Goal: Transaction & Acquisition: Subscribe to service/newsletter

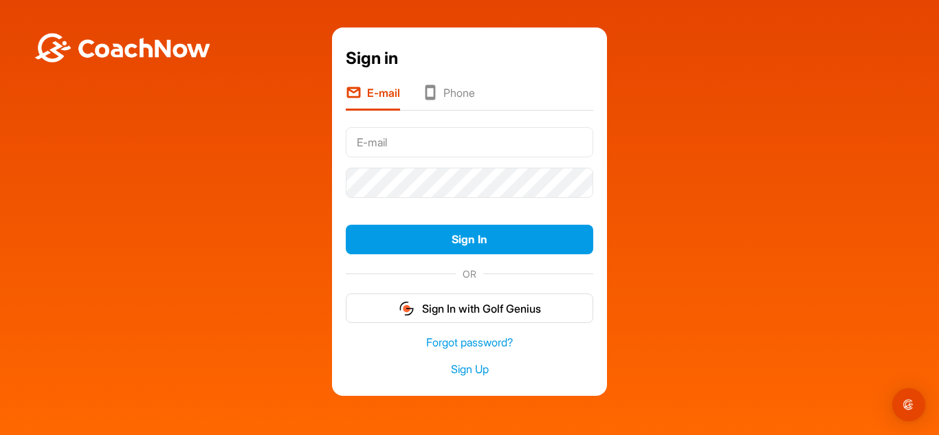
click at [407, 136] on input "text" at bounding box center [469, 142] width 247 height 30
type input "[EMAIL_ADDRESS][DOMAIN_NAME]"
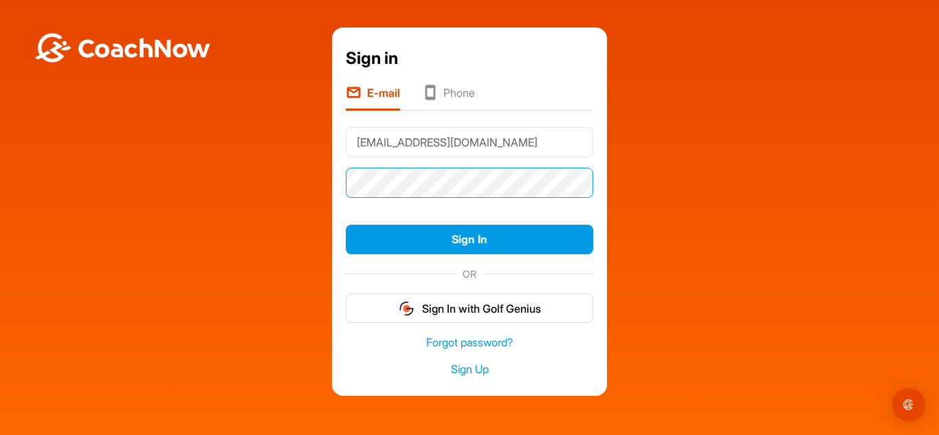
click at [346, 225] on button "Sign In" at bounding box center [469, 240] width 247 height 30
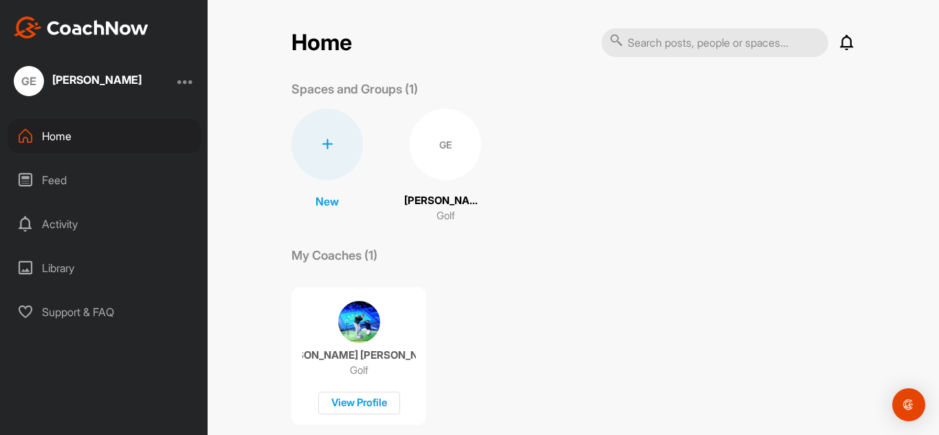
click at [430, 195] on p "[PERSON_NAME]" at bounding box center [445, 201] width 82 height 16
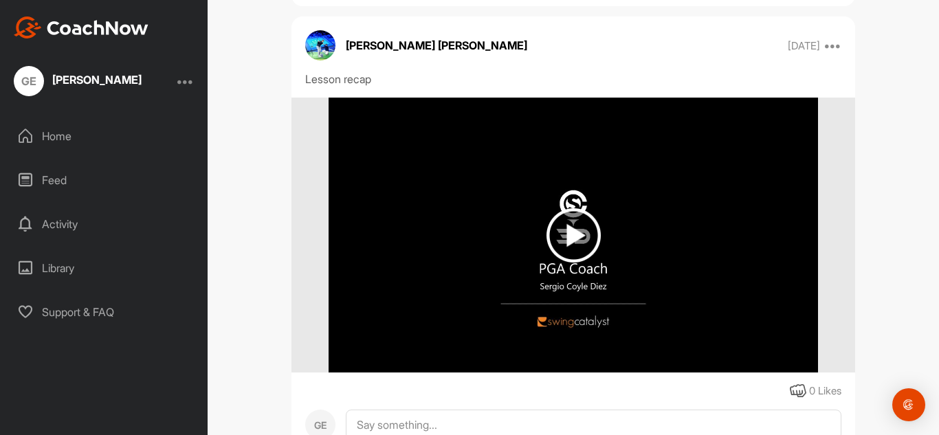
scroll to position [2285, 0]
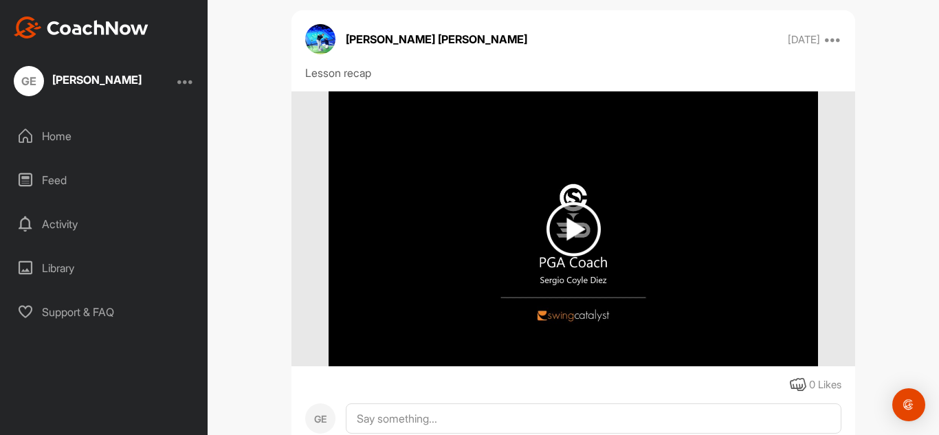
click at [559, 234] on img at bounding box center [573, 229] width 54 height 54
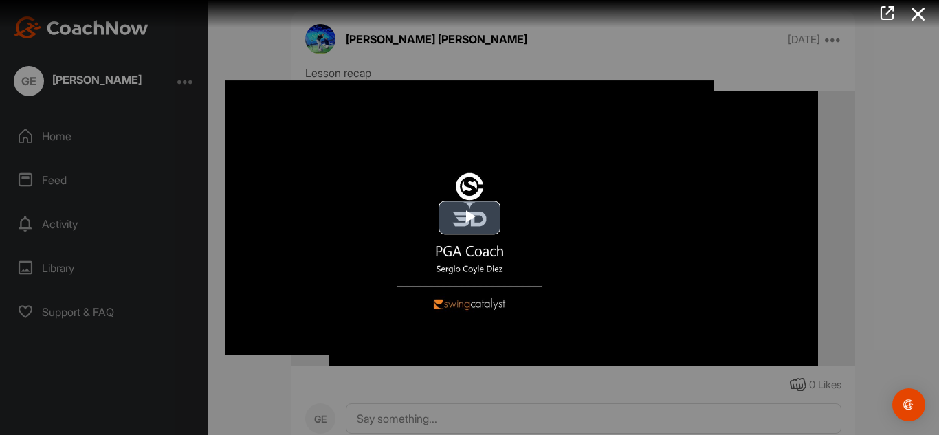
click at [469, 218] on span "Video Player" at bounding box center [469, 218] width 0 height 0
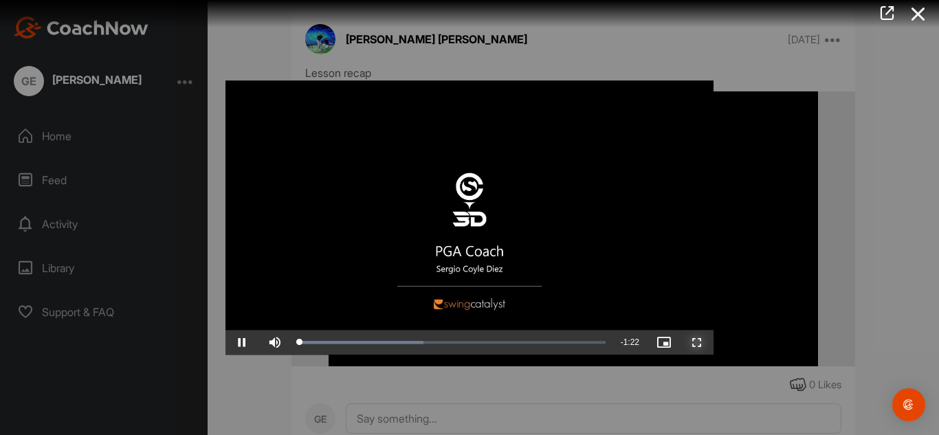
click at [692, 342] on span "Video Player" at bounding box center [696, 342] width 33 height 0
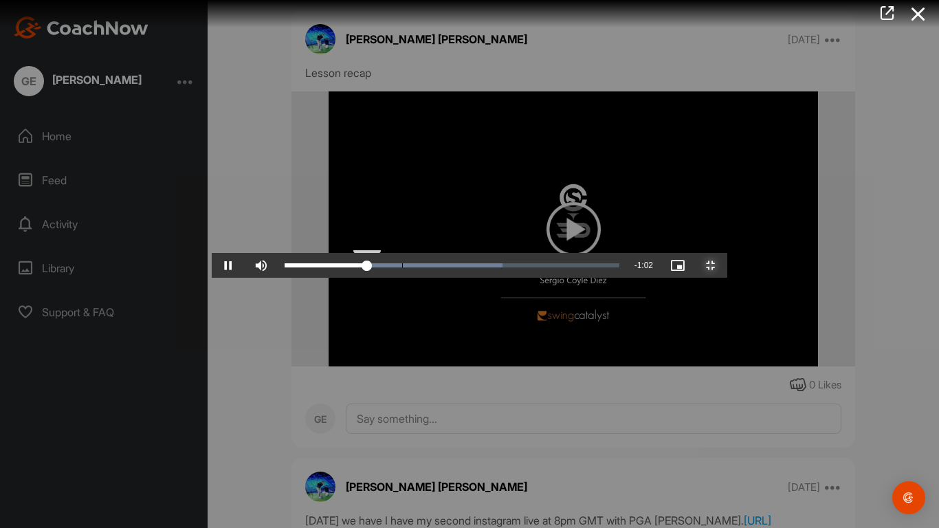
click at [284, 267] on div "Loaded : 65.18% 0:12 0:20" at bounding box center [451, 265] width 335 height 4
click at [278, 278] on div "Loaded : 65.18% 0:11 0:14" at bounding box center [452, 265] width 348 height 25
click at [284, 267] on div "0:27" at bounding box center [339, 265] width 110 height 4
click at [234, 278] on video "Video Player" at bounding box center [469, 263] width 515 height 27
click at [284, 267] on div "Loaded : 65.18% 0:10 0:22" at bounding box center [451, 265] width 335 height 4
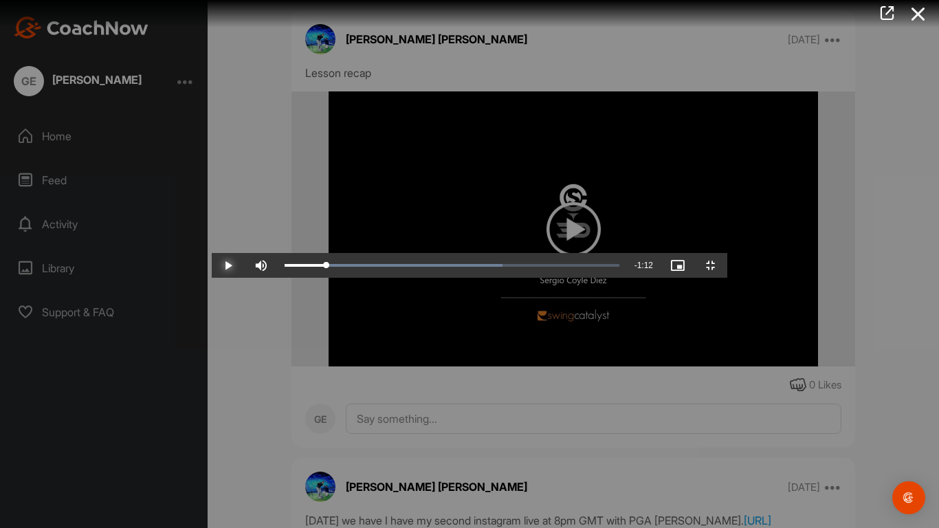
click at [212, 265] on span "Video Player" at bounding box center [228, 265] width 33 height 0
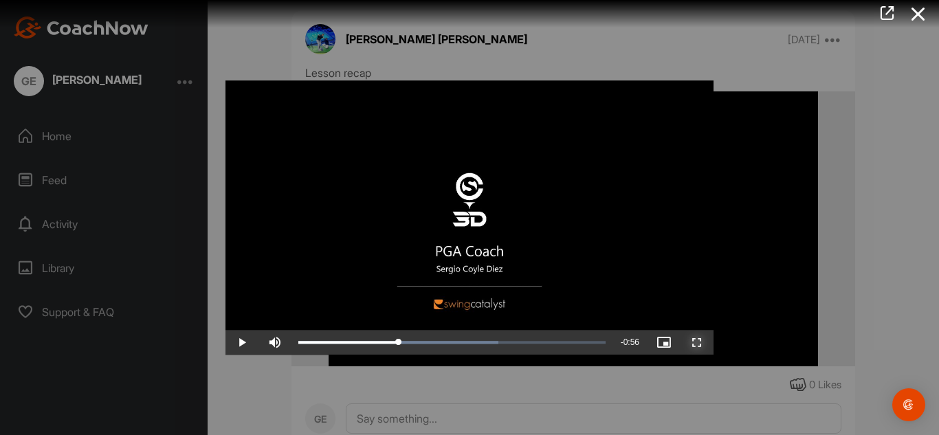
click at [693, 342] on span "Video Player" at bounding box center [696, 342] width 33 height 0
click at [917, 21] on icon at bounding box center [918, 13] width 32 height 25
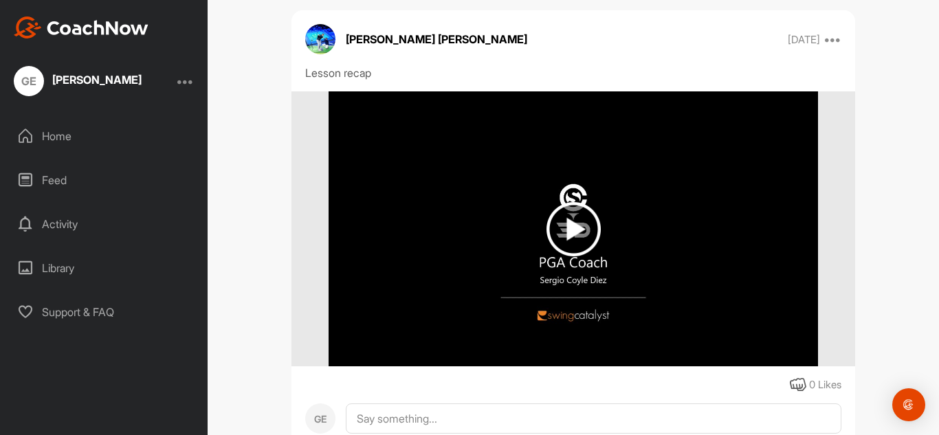
click at [182, 80] on div at bounding box center [185, 81] width 16 height 16
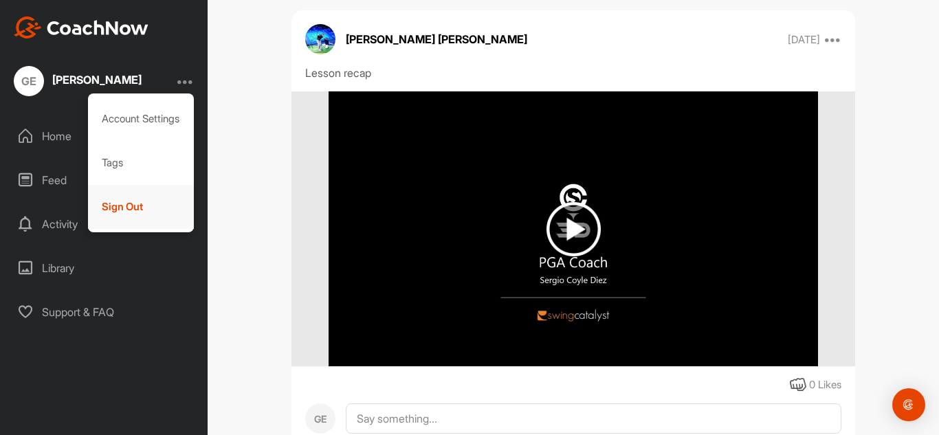
click at [143, 208] on div "Sign Out" at bounding box center [141, 207] width 107 height 44
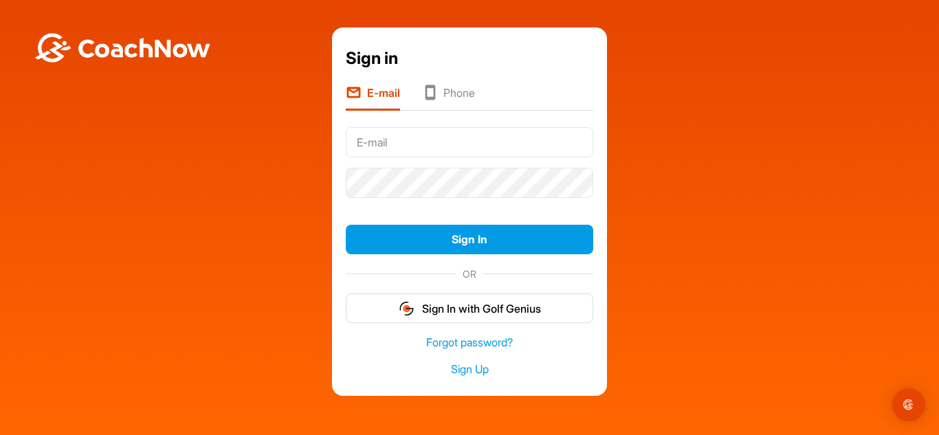
click at [373, 153] on input "text" at bounding box center [469, 142] width 247 height 30
